Goal: Task Accomplishment & Management: Manage account settings

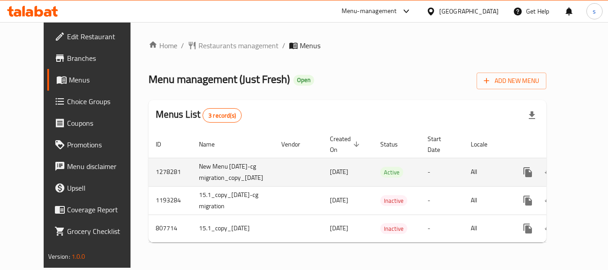
scroll to position [5, 0]
click at [589, 168] on icon "enhanced table" at bounding box center [593, 172] width 8 height 8
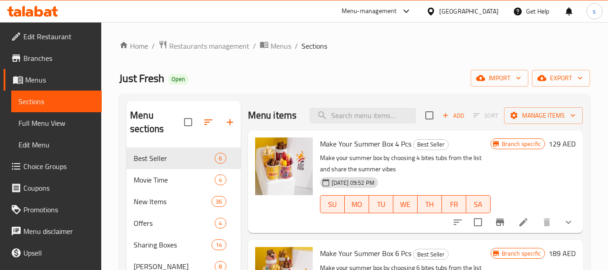
click at [53, 167] on span "Choice Groups" at bounding box center [58, 166] width 71 height 11
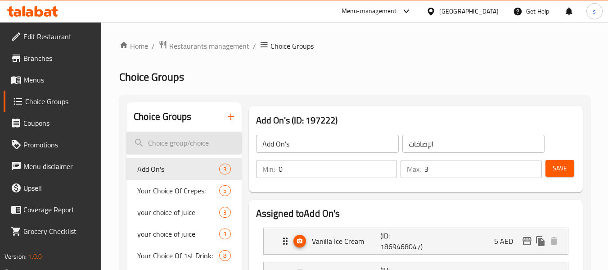
click at [171, 143] on input "search" at bounding box center [183, 142] width 115 height 23
paste input "Your choice of juice"
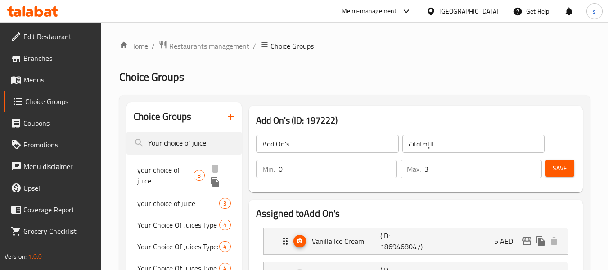
type input "Your choice of juice"
click at [181, 169] on span "your choice of juice" at bounding box center [165, 175] width 56 height 22
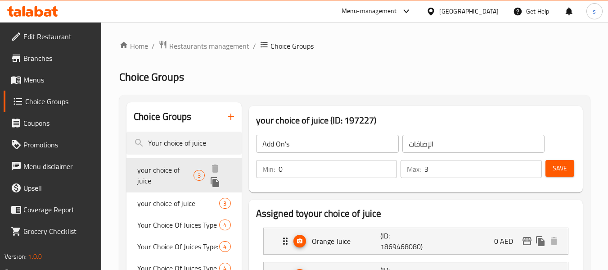
type input "your choice of juice"
type input "إختيارك من العصير"
type input "1"
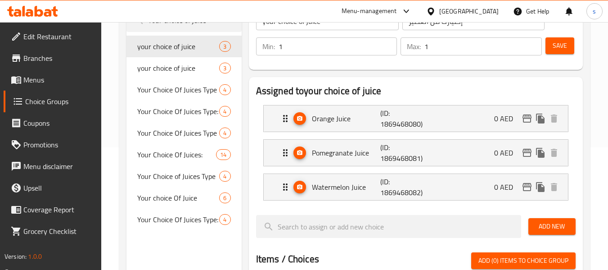
scroll to position [135, 0]
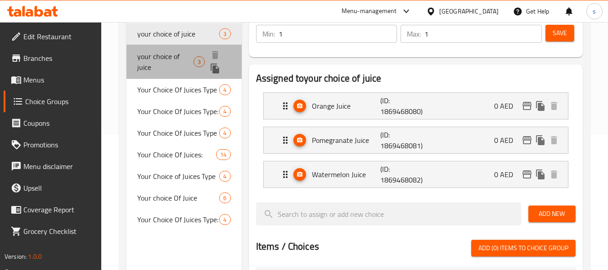
click at [175, 62] on span "your choice of juice" at bounding box center [165, 62] width 56 height 22
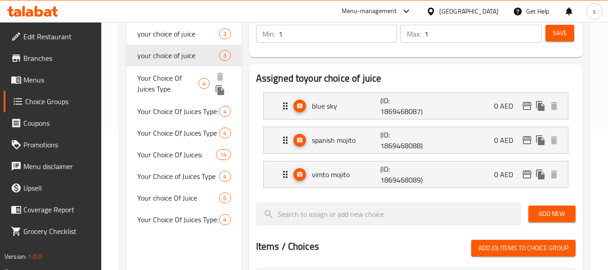
click at [167, 81] on span "Your Choice Of Juices Type" at bounding box center [167, 83] width 61 height 22
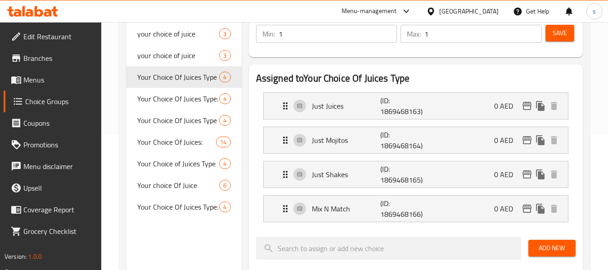
type input "Your Choice Of Juices Type"
type input "اختيارك من نوع العصائر"
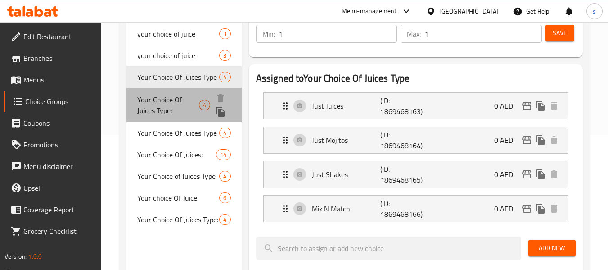
click at [151, 104] on span "Your Choice Of Juices Type:" at bounding box center [168, 105] width 62 height 22
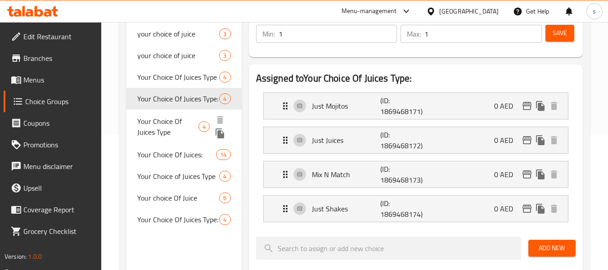
type input "Your Choice Of Juices Type:"
type input "اختيارك من نوع العصائر:"
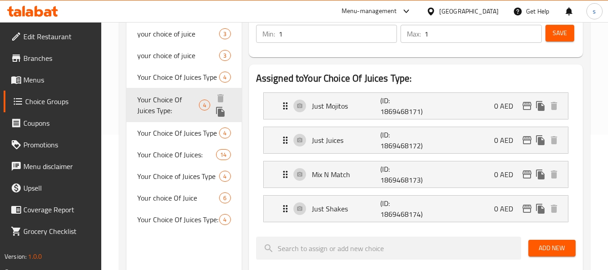
click at [189, 112] on span "Your Choice Of Juices Type:" at bounding box center [168, 105] width 62 height 22
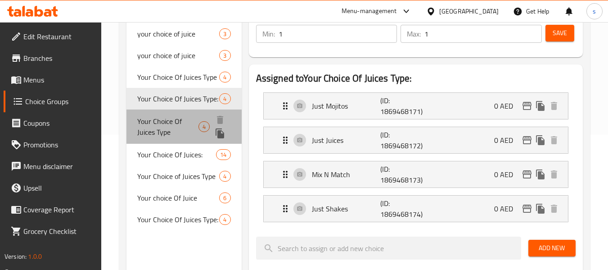
click at [188, 130] on span "Your Choice Of Juices Type" at bounding box center [167, 127] width 61 height 22
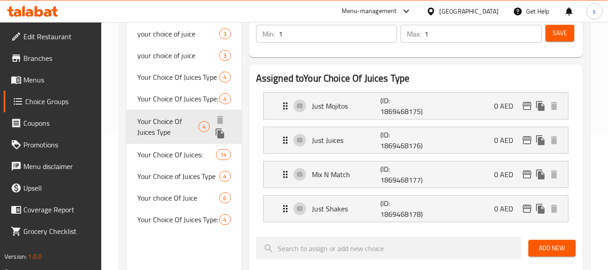
type input "Your Choice Of Juices Type"
type input "إختيارك من نوع العصائر"
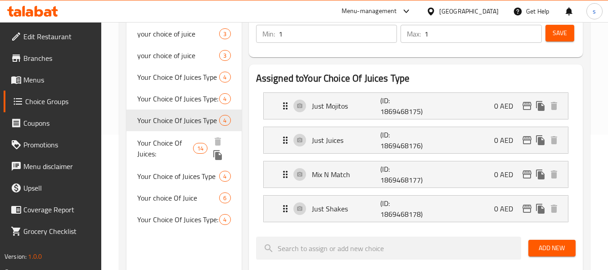
click at [184, 154] on span "Your Choice Of Juices:" at bounding box center [165, 148] width 56 height 22
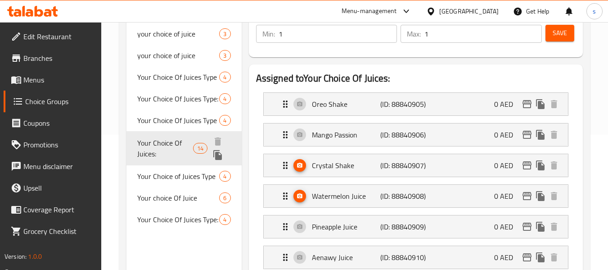
type input "Your Choice Of Juices:"
type input "اختيارك من العصائر:"
type input "2"
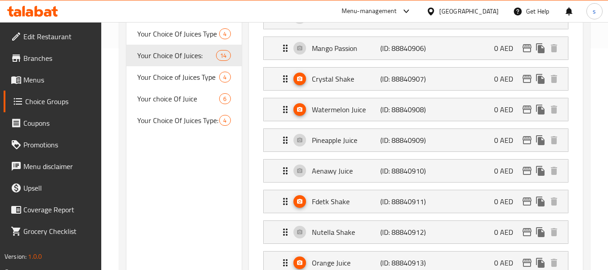
scroll to position [225, 0]
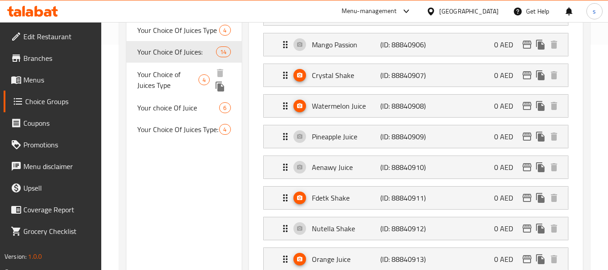
click at [174, 74] on span "Your Choice of Juices Type" at bounding box center [167, 80] width 61 height 22
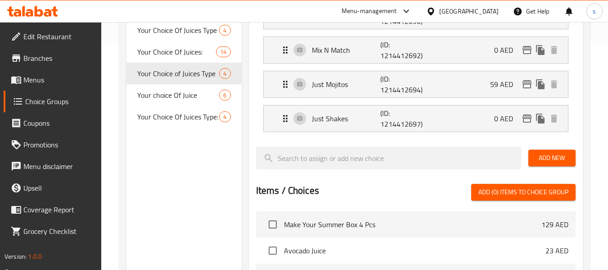
type input "Your Choice of Juices Type"
type input "اختيارك من نوع العصائر"
type input "1"
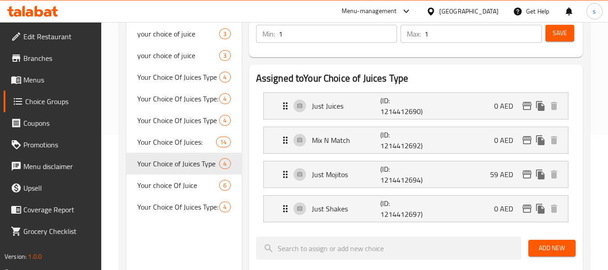
scroll to position [90, 0]
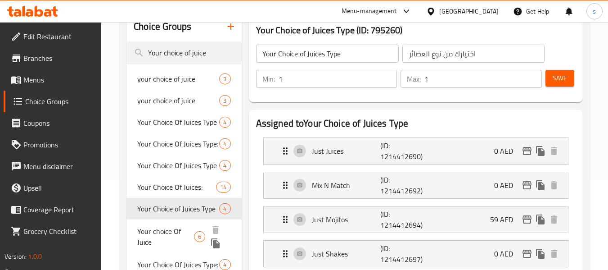
click at [170, 237] on span "Your choice Of Juice" at bounding box center [165, 237] width 57 height 22
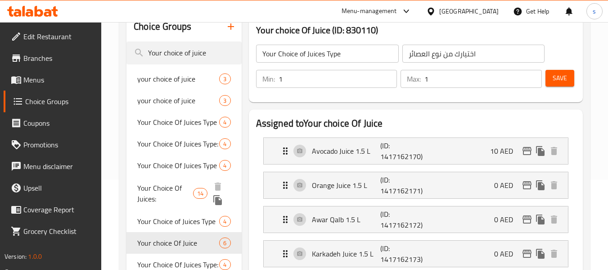
type input "Your choice Of Juice"
type input "إختيارك من عصير"
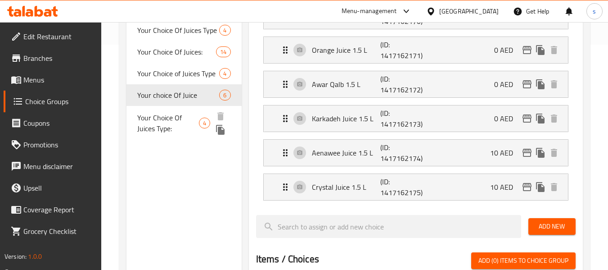
click at [179, 120] on span "Your Choice Of Juices Type:" at bounding box center [168, 123] width 62 height 22
type input "Your Choice Of Juices Type:"
type input "اختيارك من نوع العصائر:"
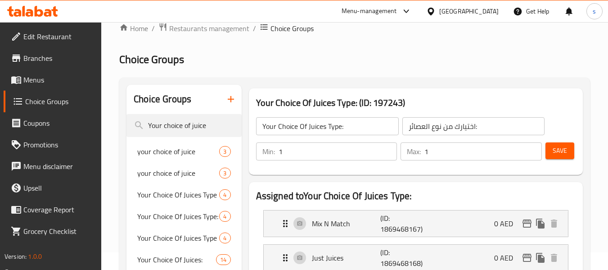
scroll to position [0, 0]
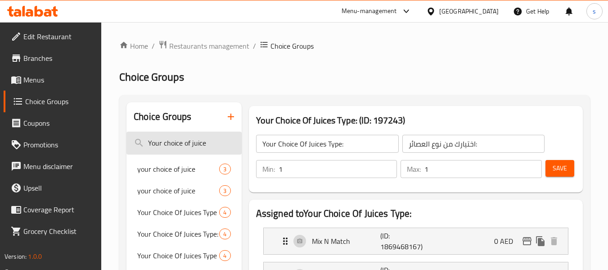
click at [161, 146] on input "Your choice of juice" at bounding box center [183, 142] width 115 height 23
paste input "Special additional option"
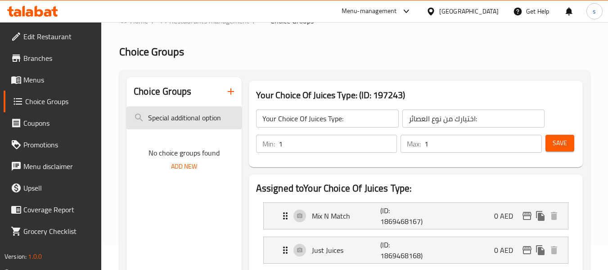
scroll to position [45, 0]
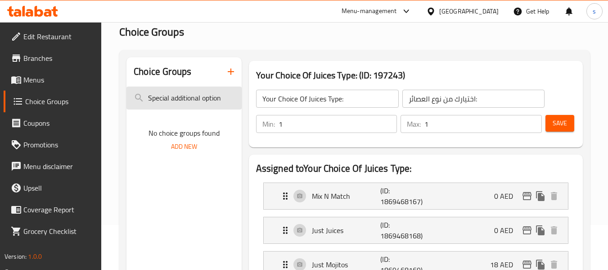
drag, startPoint x: 170, startPoint y: 99, endPoint x: 220, endPoint y: 95, distance: 50.5
click at [220, 95] on input "Special additional option" at bounding box center [183, 97] width 115 height 23
type input "Special"
click at [480, 11] on div "[GEOGRAPHIC_DATA]" at bounding box center [468, 11] width 59 height 10
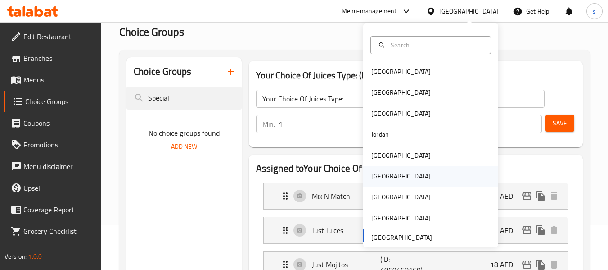
click at [375, 173] on div "[GEOGRAPHIC_DATA]" at bounding box center [400, 176] width 59 height 10
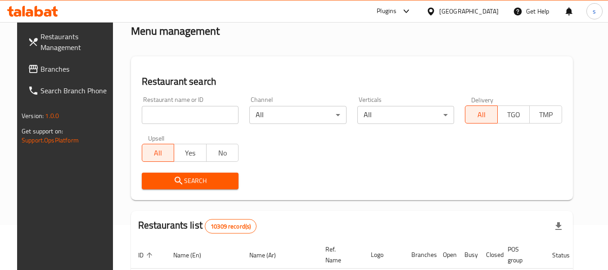
click at [41, 69] on span "Branches" at bounding box center [76, 68] width 71 height 11
